Goal: Communication & Community: Answer question/provide support

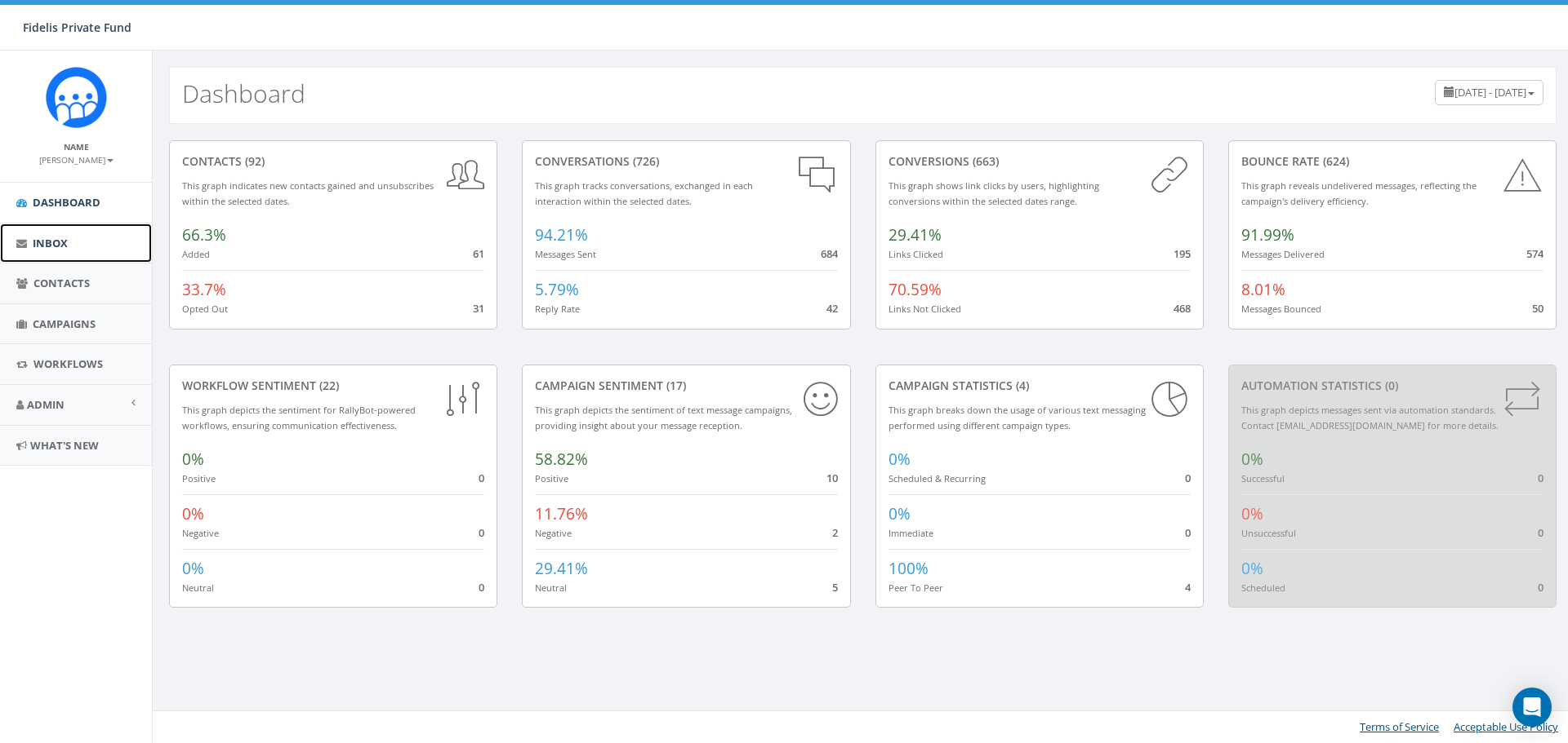
click at [50, 247] on span "Inbox" at bounding box center [50, 243] width 35 height 15
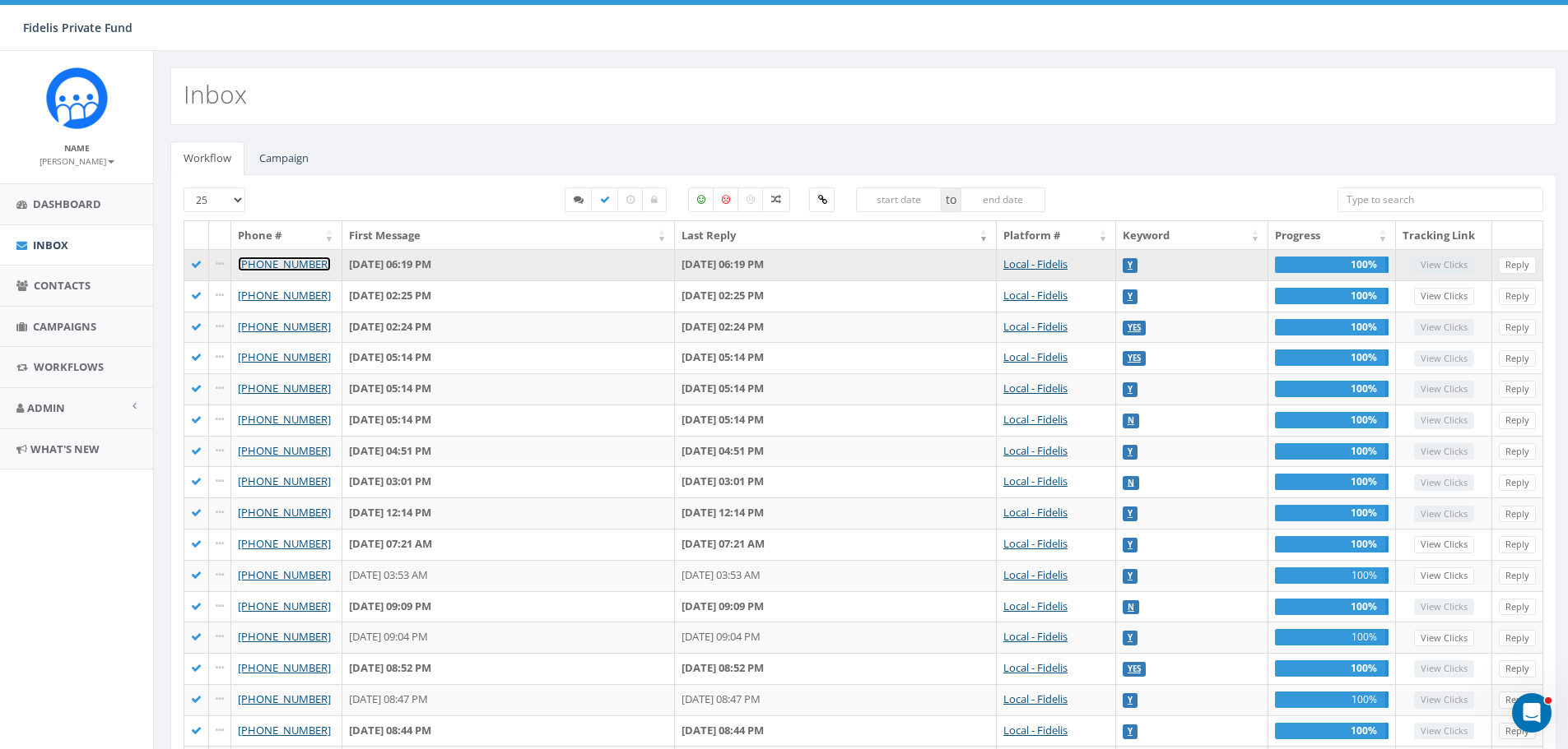
click at [308, 267] on link "[PHONE_NUMBER]" at bounding box center [284, 264] width 93 height 15
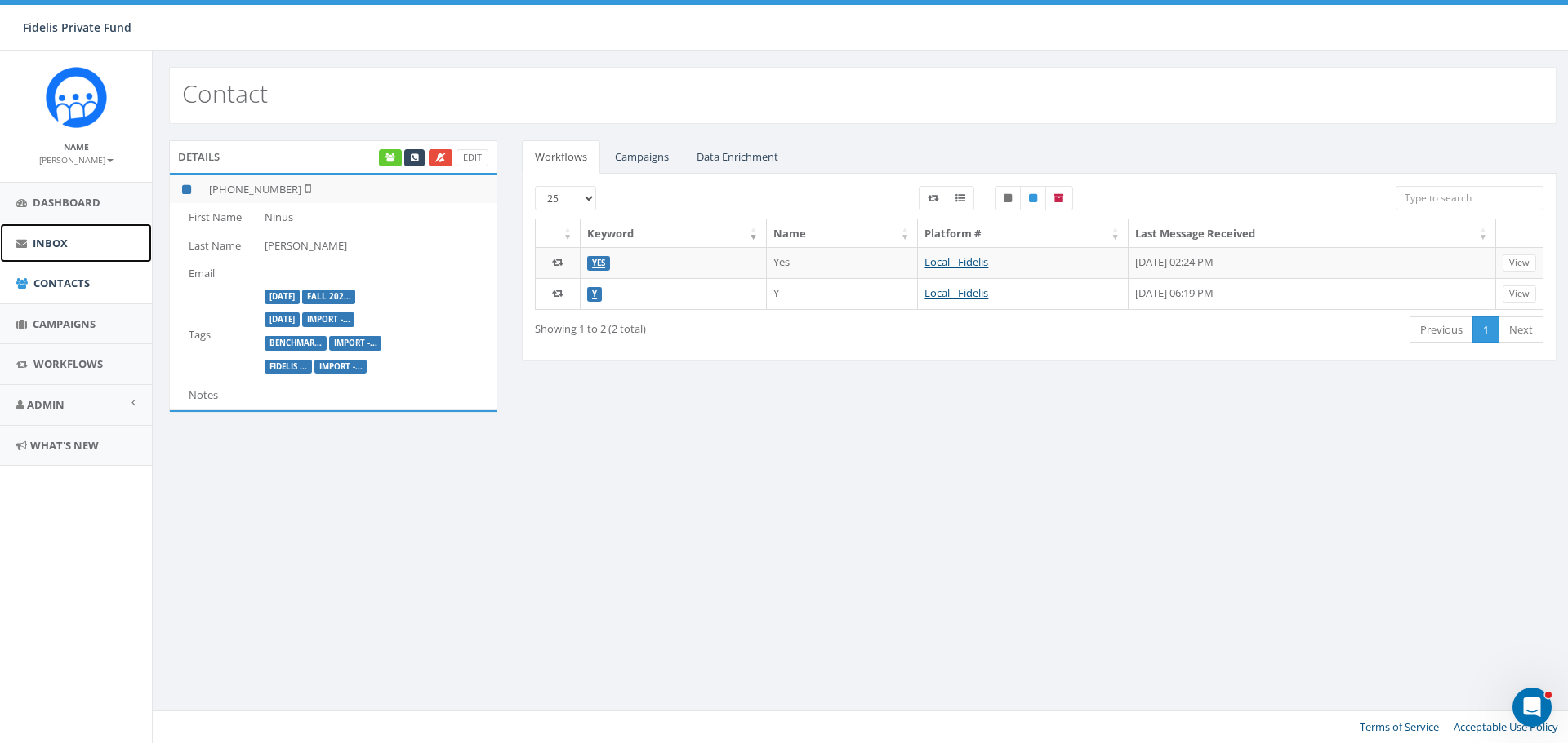
click at [55, 249] on span "Inbox" at bounding box center [50, 243] width 35 height 15
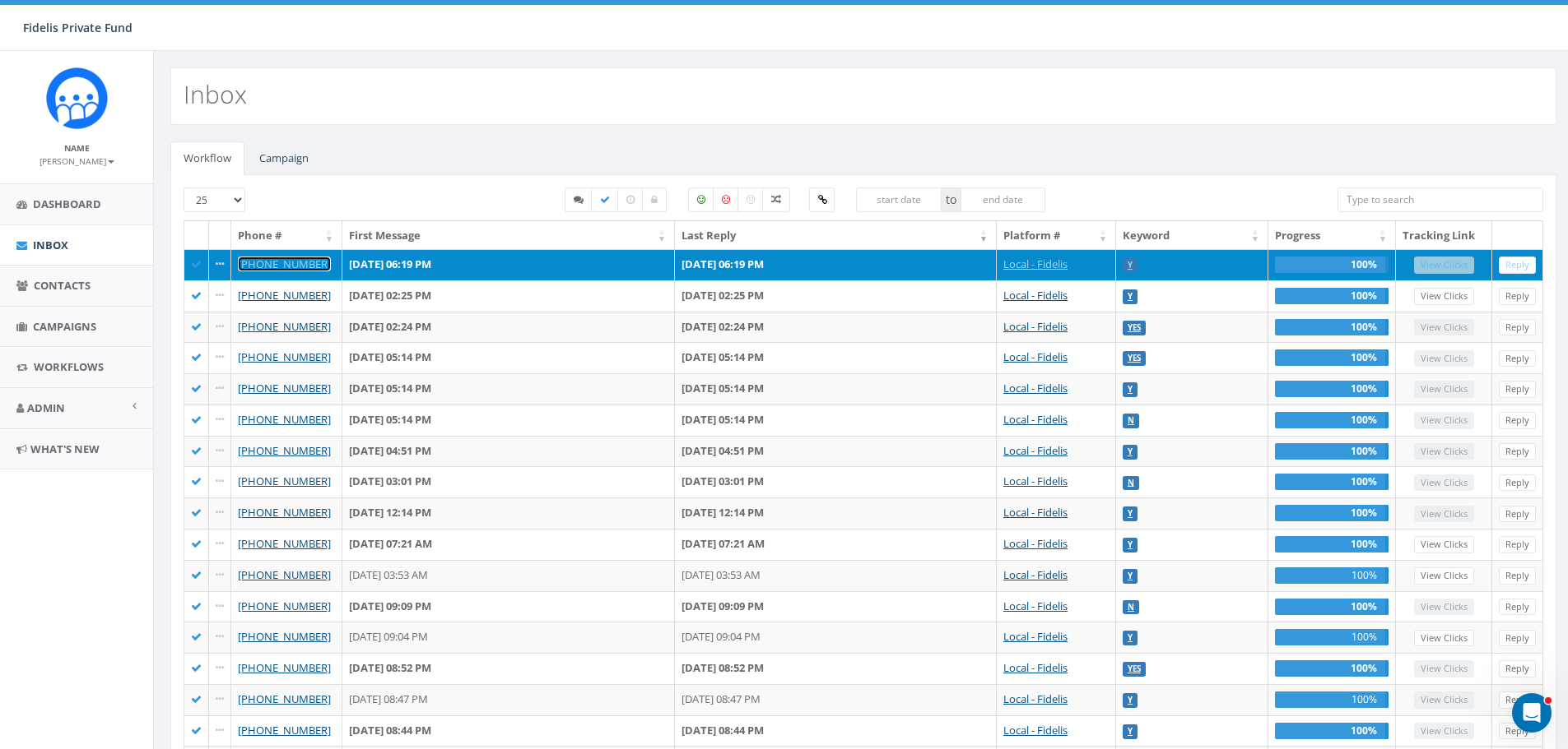
click at [305, 264] on link "[PHONE_NUMBER]" at bounding box center [284, 264] width 93 height 15
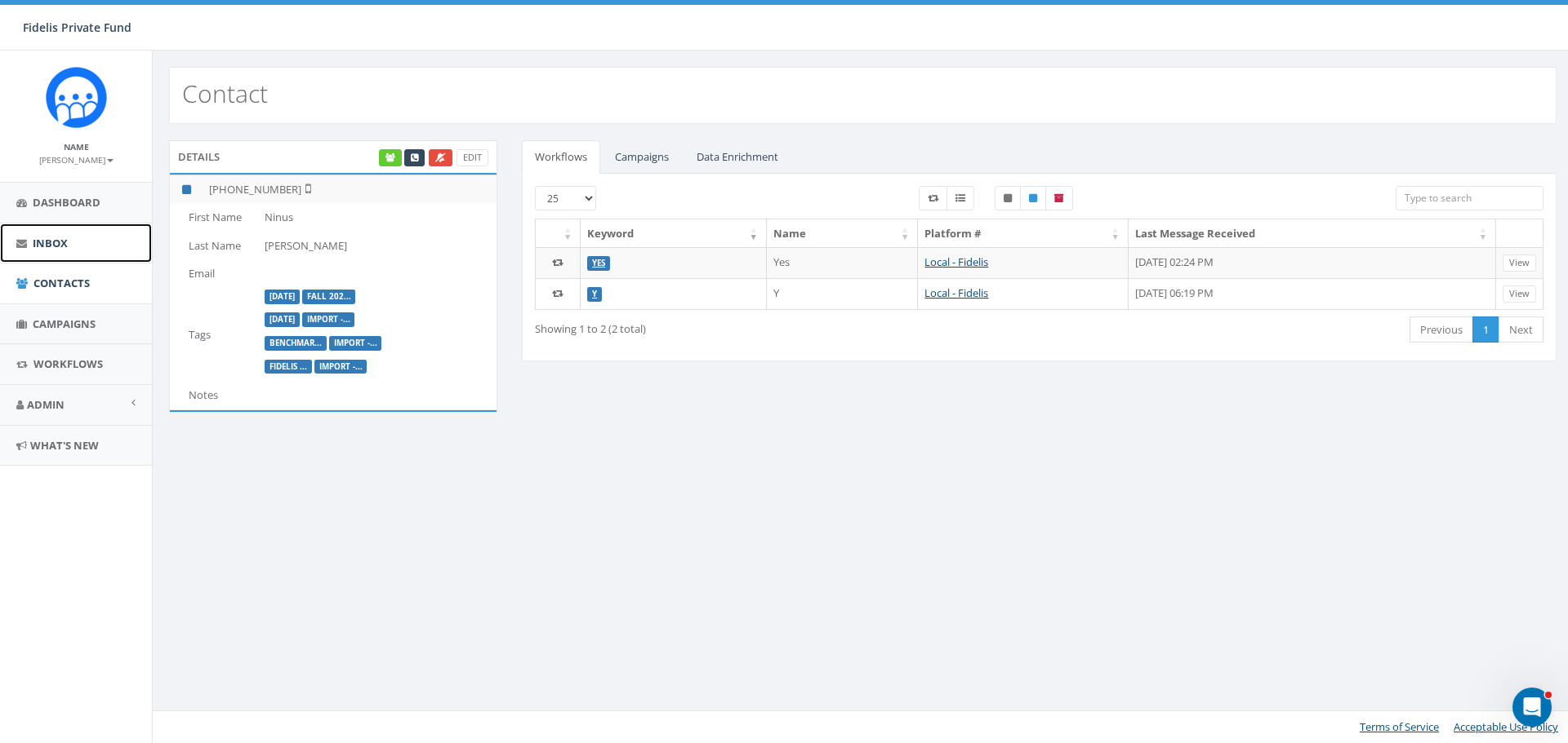
click at [52, 233] on link "Inbox" at bounding box center [76, 243] width 152 height 40
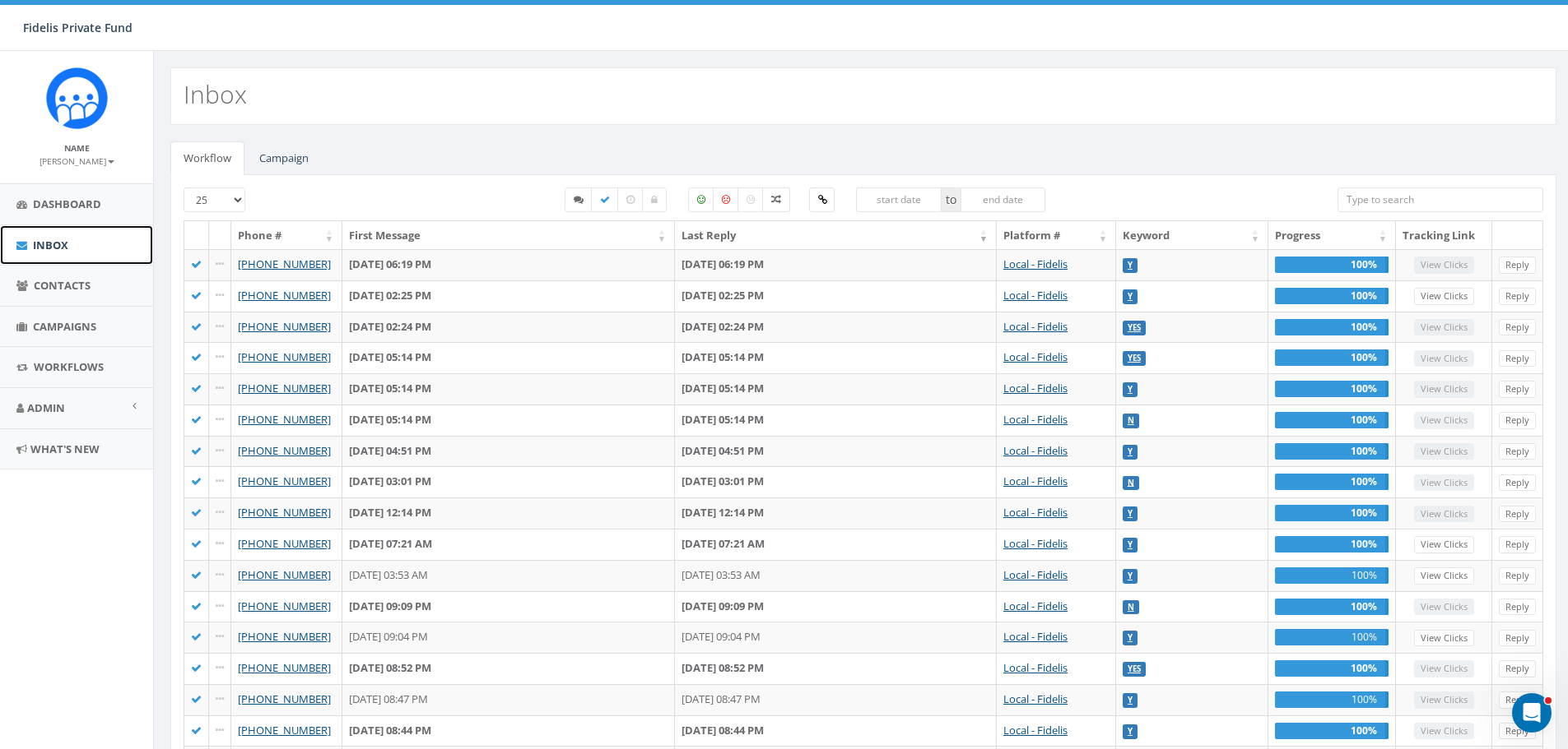
click at [54, 244] on span "Inbox" at bounding box center [51, 245] width 36 height 15
click at [288, 162] on link "Campaign" at bounding box center [283, 158] width 75 height 34
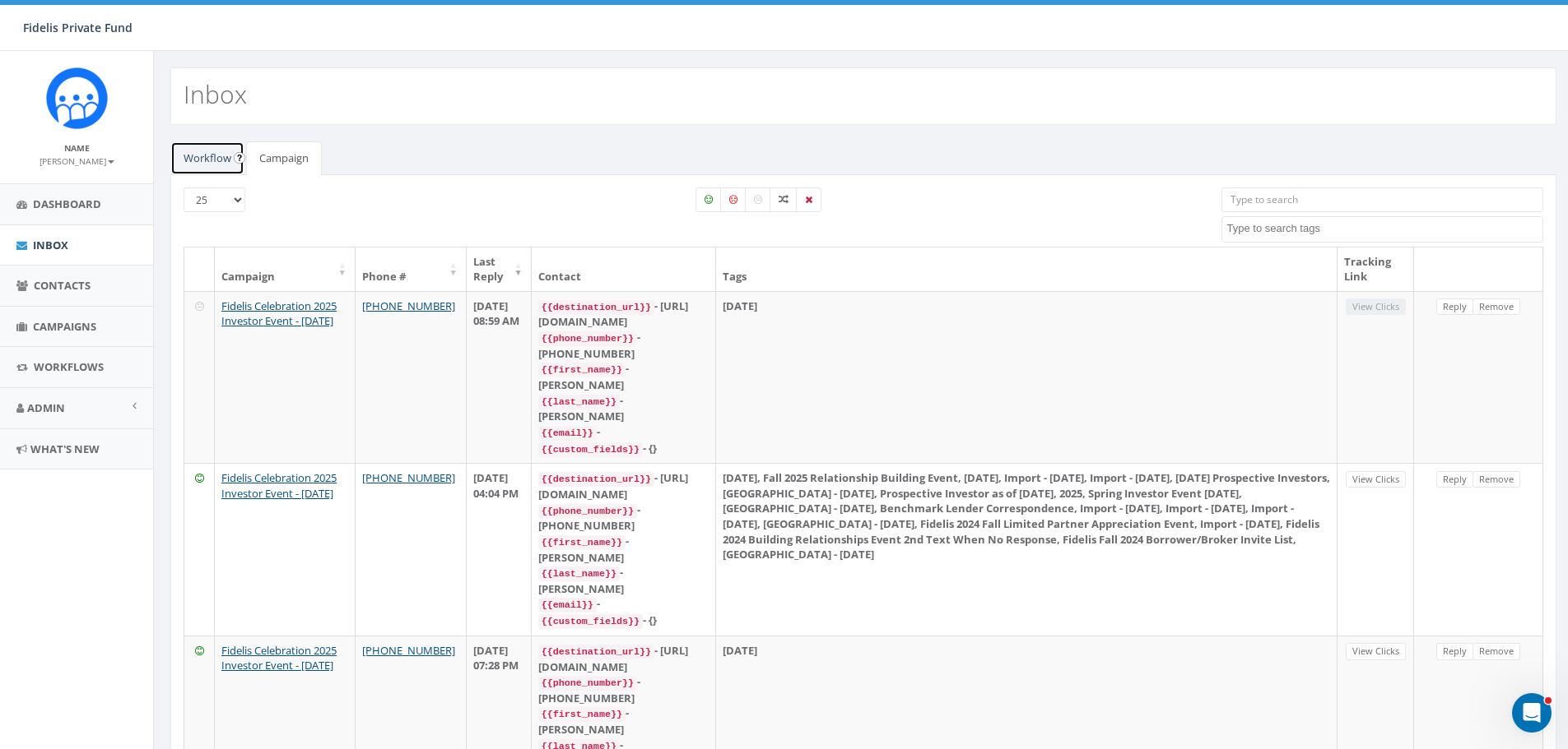
click at [202, 163] on link "Workflow" at bounding box center [207, 158] width 74 height 34
